Goal: Task Accomplishment & Management: Complete application form

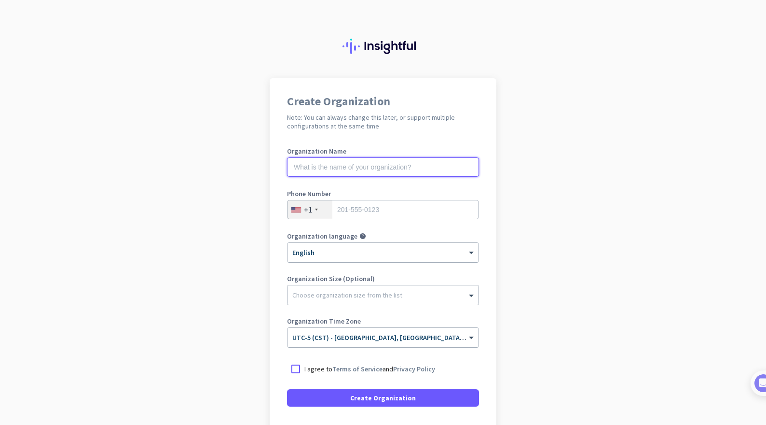
click at [387, 164] on input "text" at bounding box center [383, 166] width 192 height 19
type input "Mercor"
click at [401, 218] on input "tel" at bounding box center [383, 209] width 192 height 19
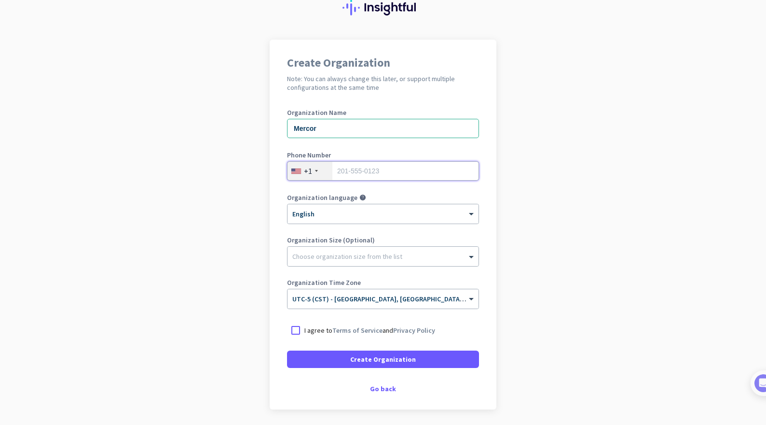
scroll to position [71, 0]
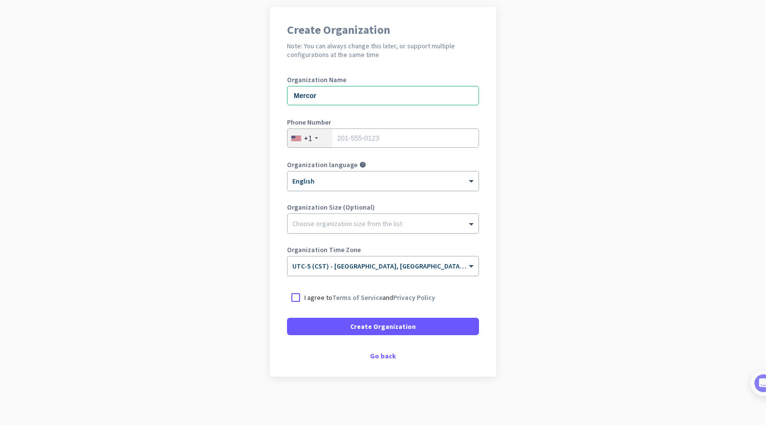
click at [517, 143] on app-onboarding-organization "Create Organization Note: You can always change this later, or support multiple…" at bounding box center [383, 216] width 766 height 418
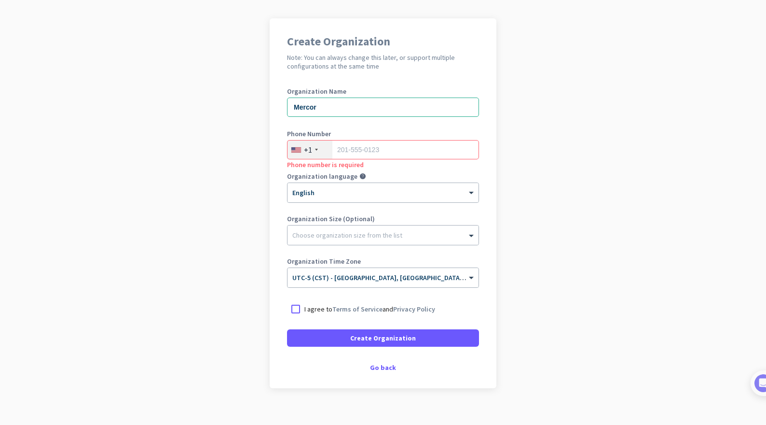
scroll to position [0, 0]
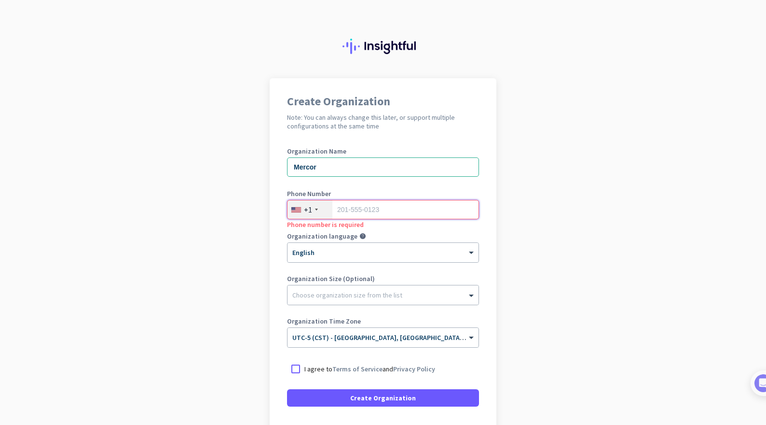
click at [407, 206] on input "tel" at bounding box center [383, 209] width 192 height 19
type input "9258585793"
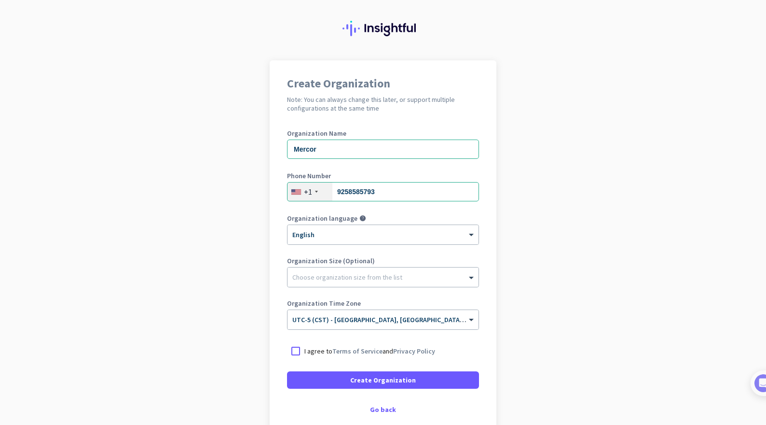
click at [396, 295] on div "Organization Size (Optional) Choose organization size from the list" at bounding box center [383, 276] width 192 height 39
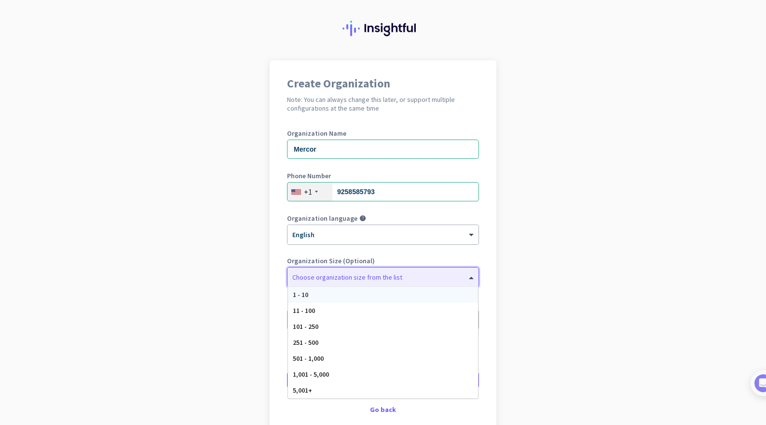
click at [403, 277] on div at bounding box center [383, 275] width 191 height 10
click at [243, 322] on app-onboarding-organization "Create Organization Note: You can always change this later, or support multiple…" at bounding box center [383, 269] width 766 height 418
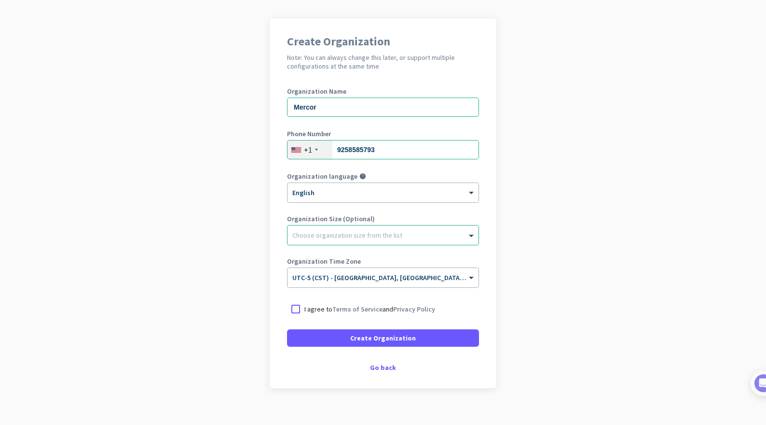
scroll to position [71, 0]
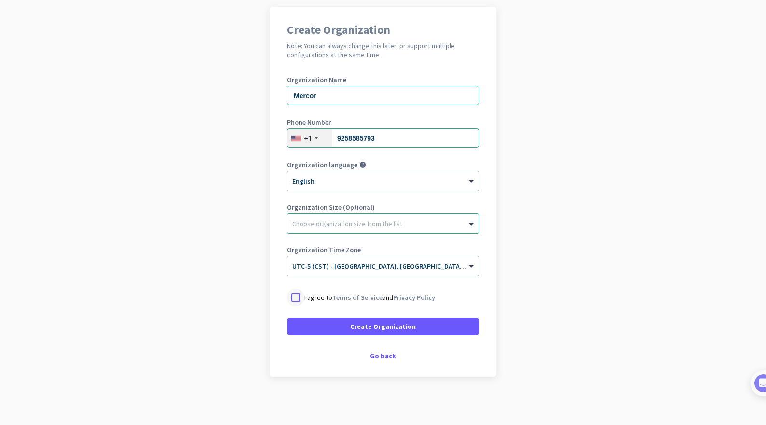
click at [290, 298] on div at bounding box center [295, 297] width 17 height 17
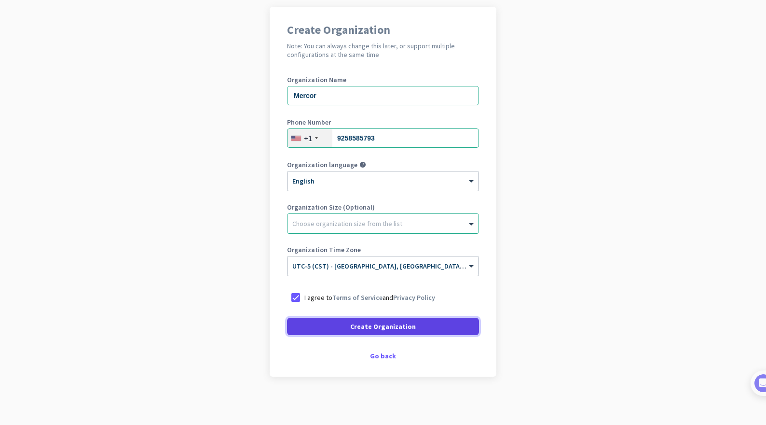
click at [385, 327] on span "Create Organization" at bounding box center [383, 326] width 66 height 10
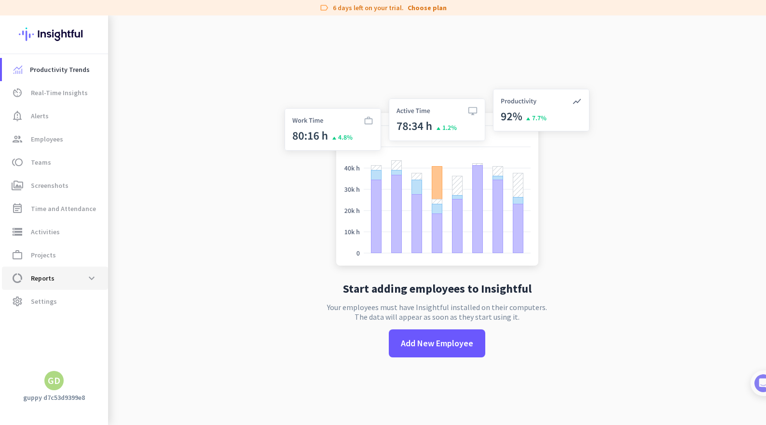
click at [68, 280] on span "data_usage Reports expand_more" at bounding box center [55, 277] width 91 height 17
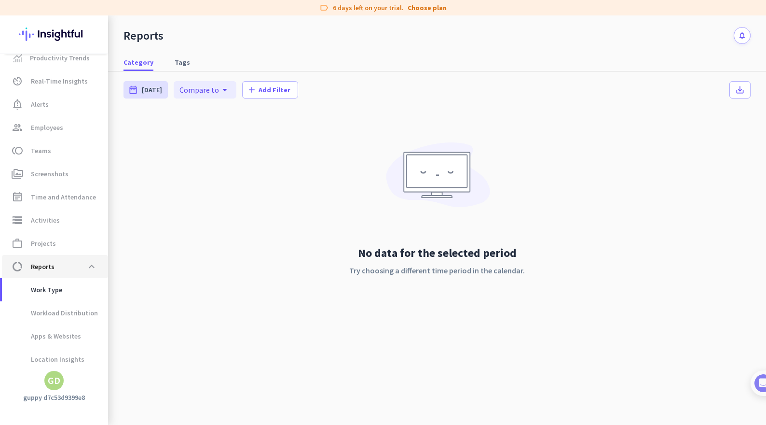
scroll to position [39, 0]
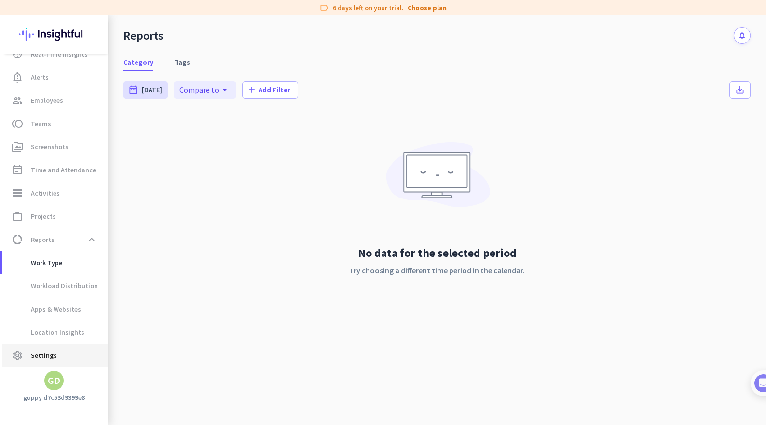
click at [63, 349] on span "settings Settings" at bounding box center [55, 355] width 91 height 12
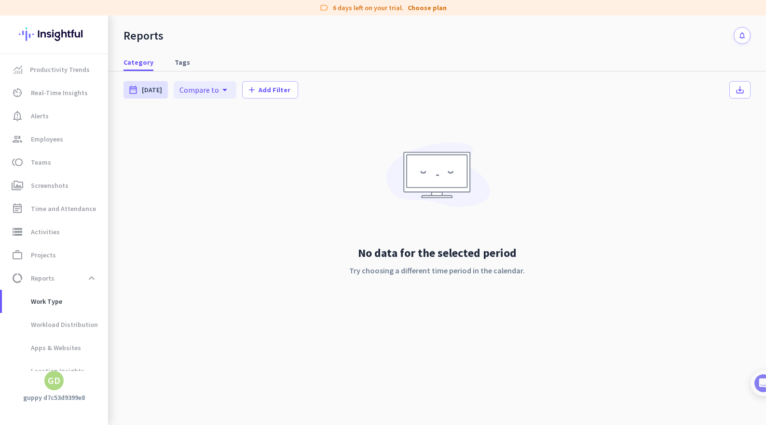
scroll to position [12, 0]
